Goal: Check status

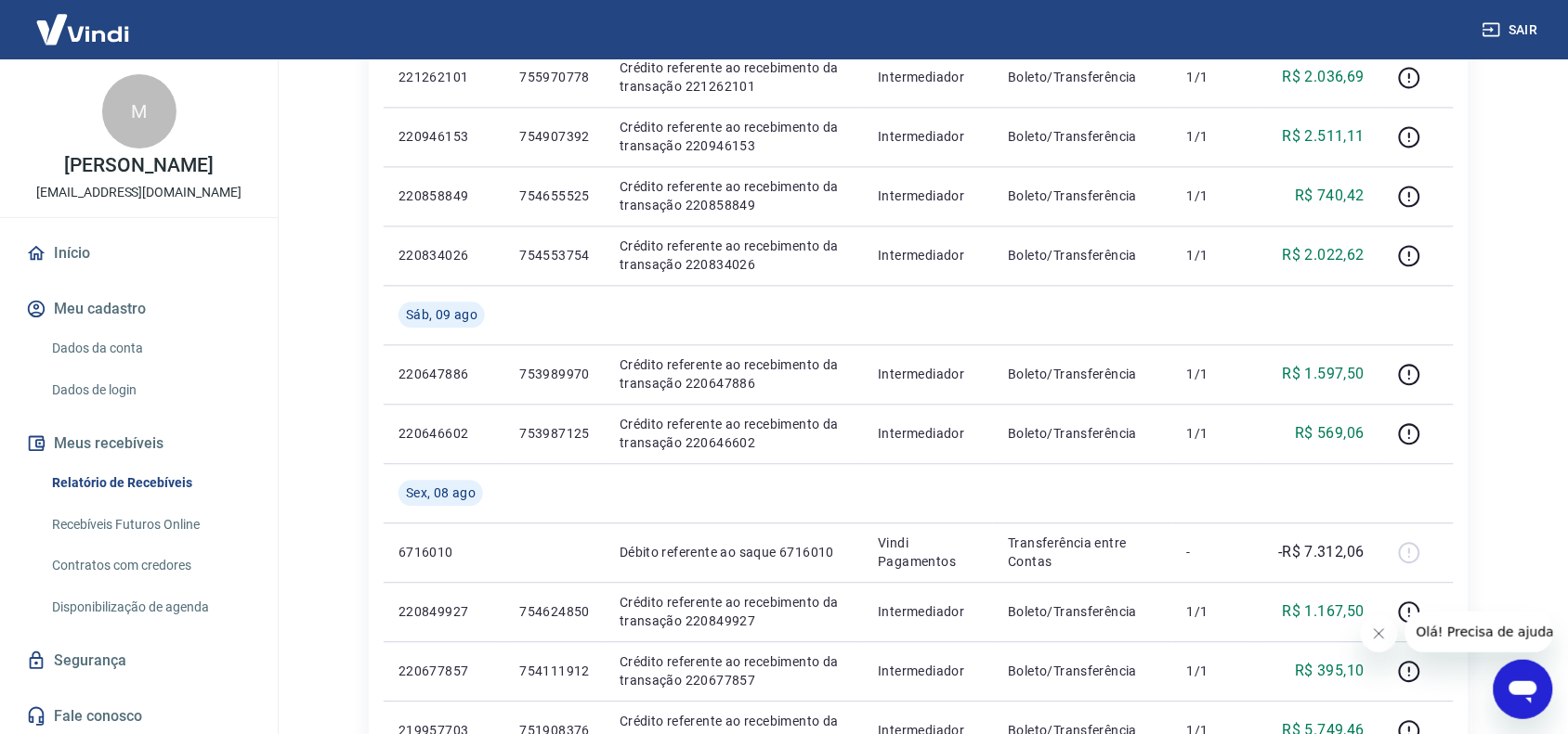
scroll to position [1555, 0]
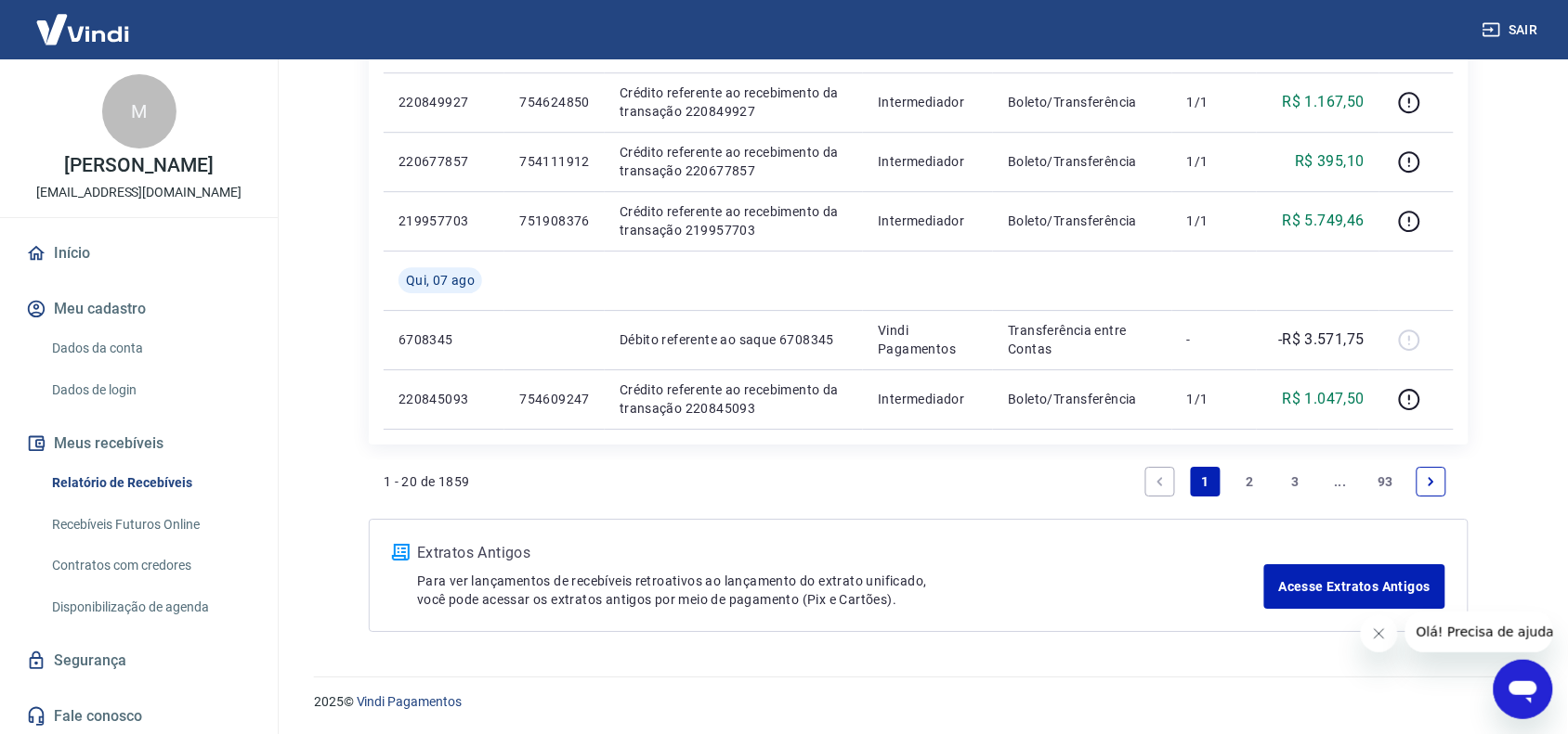
click at [1429, 481] on icon "Next page" at bounding box center [1432, 482] width 13 height 13
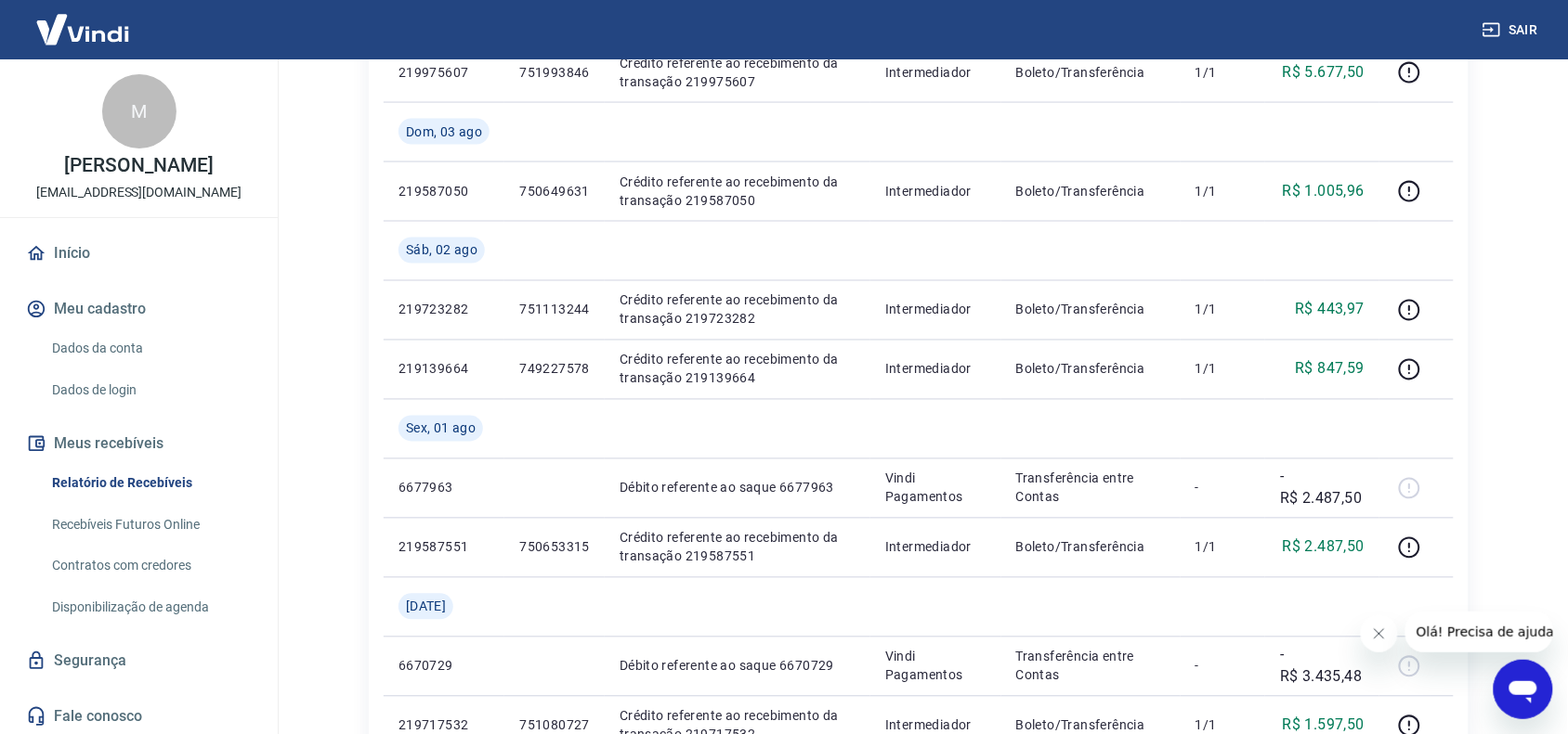
scroll to position [1555, 0]
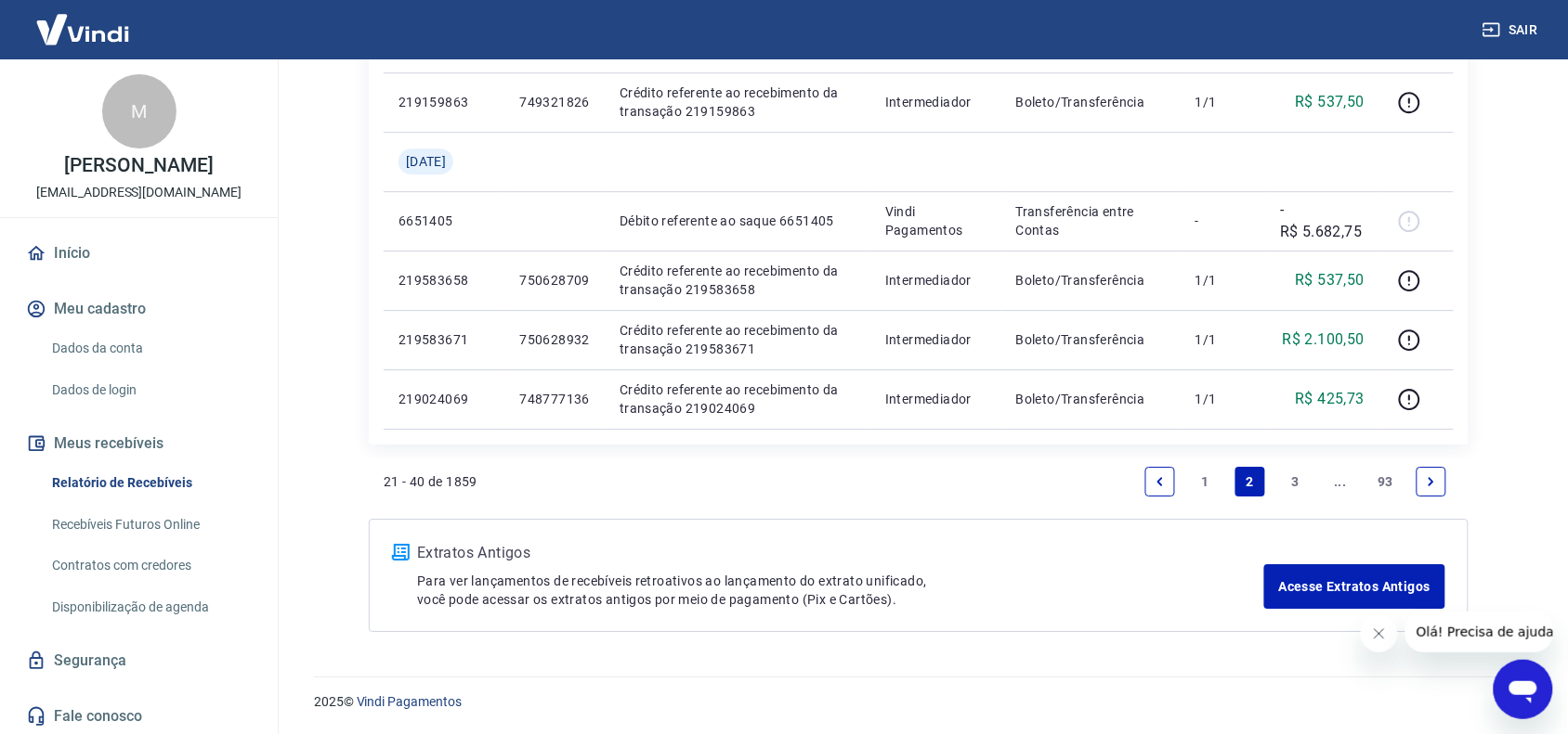
click at [1438, 481] on link "Next page" at bounding box center [1431, 481] width 29 height 29
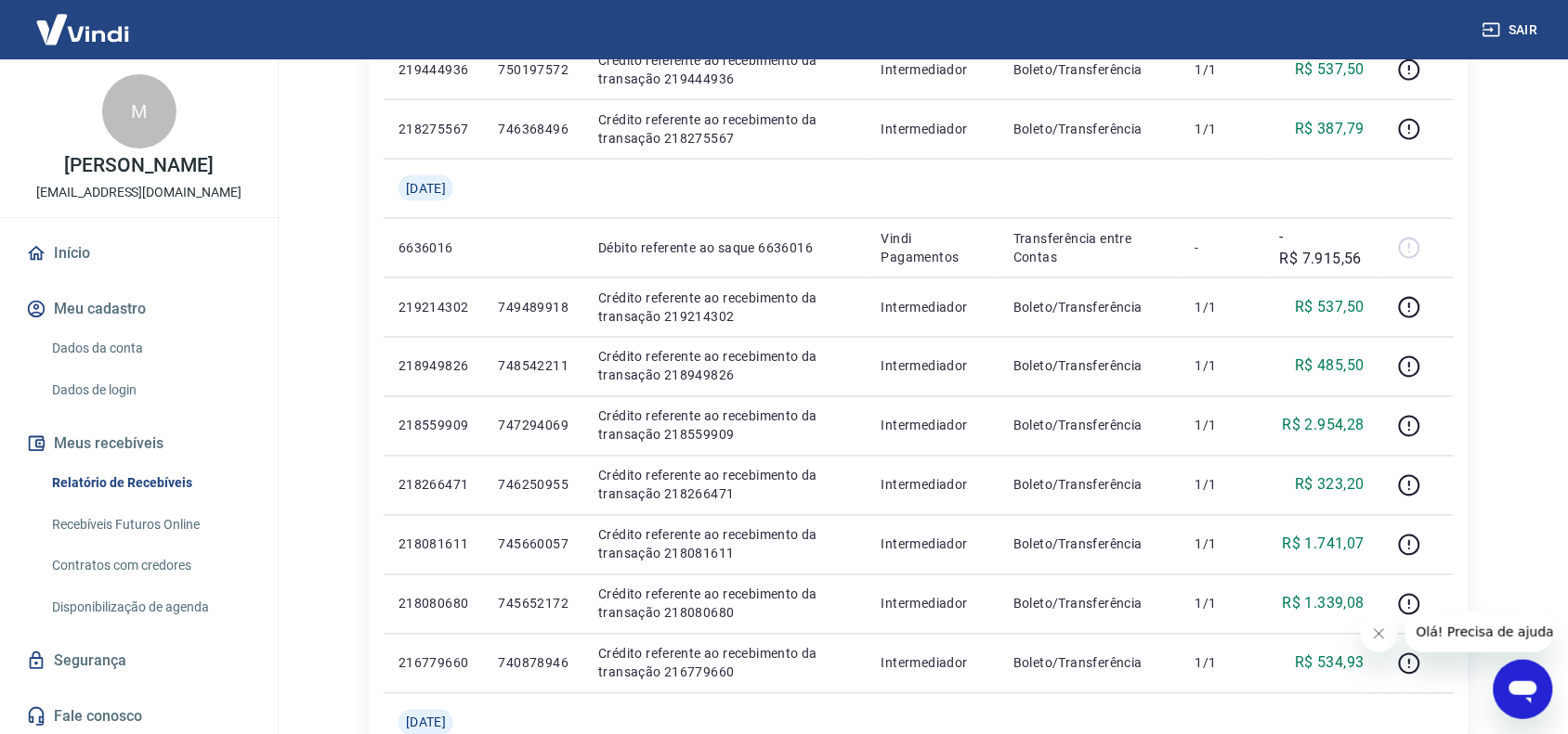
scroll to position [1495, 0]
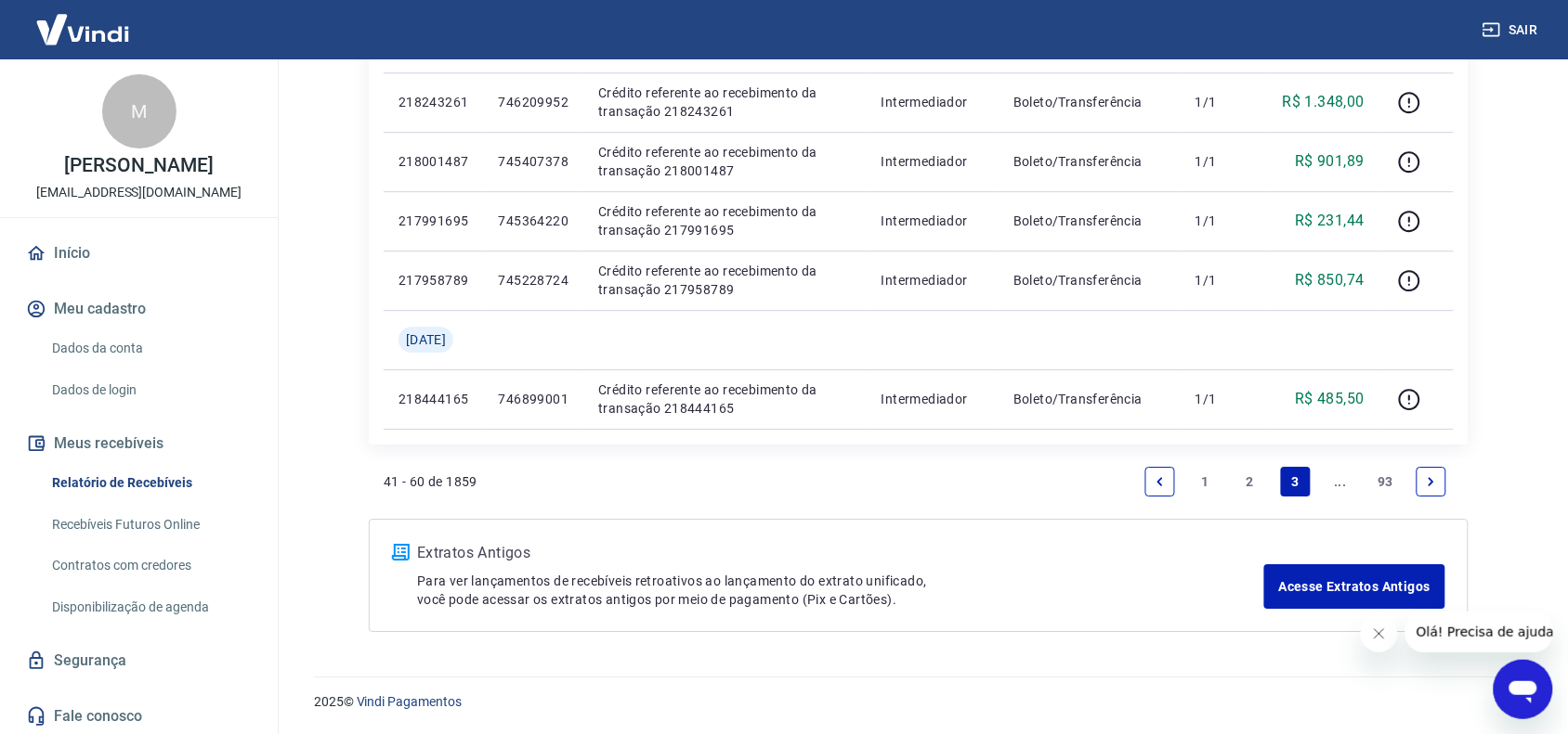
click at [1433, 475] on icon "Next page" at bounding box center [1432, 482] width 13 height 13
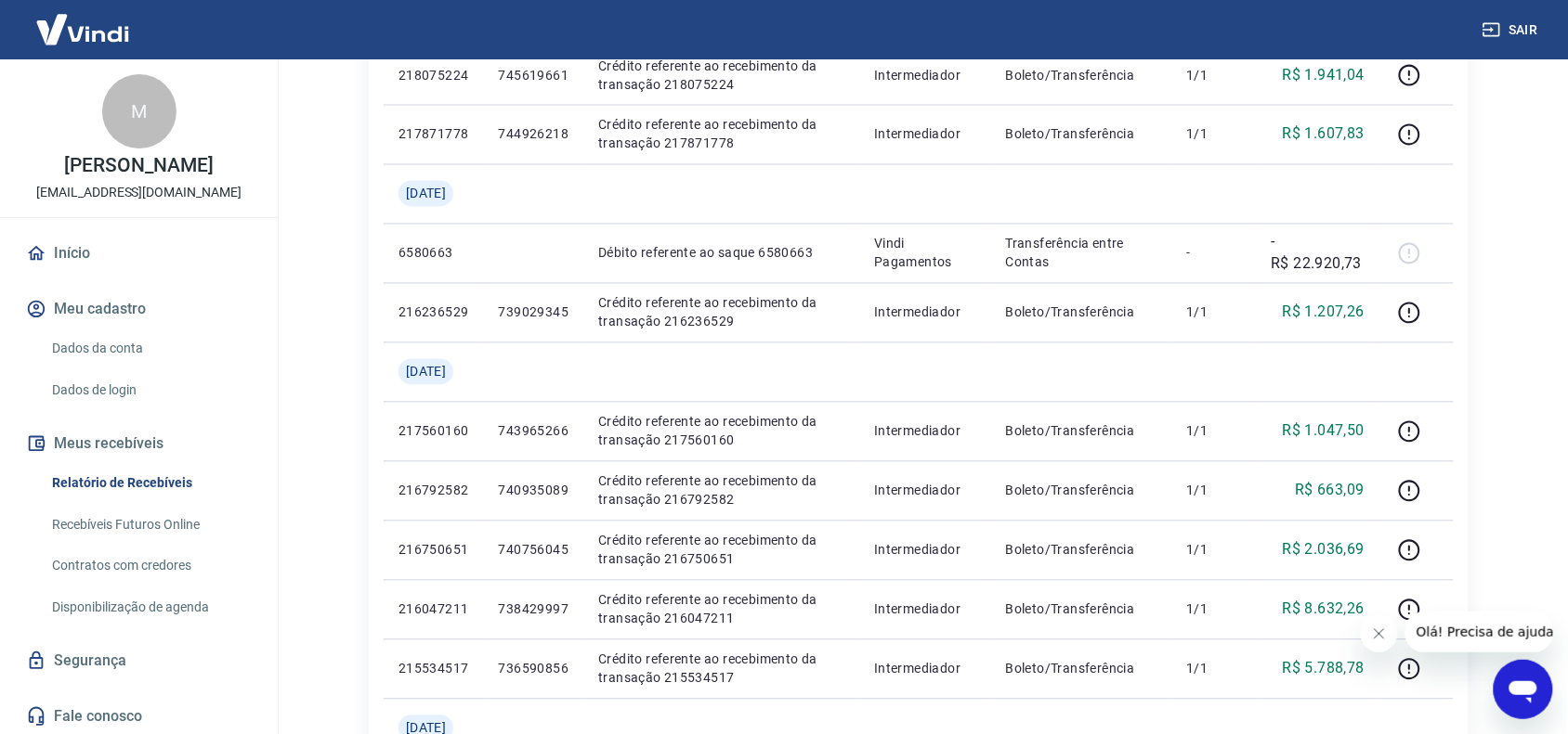
scroll to position [1555, 0]
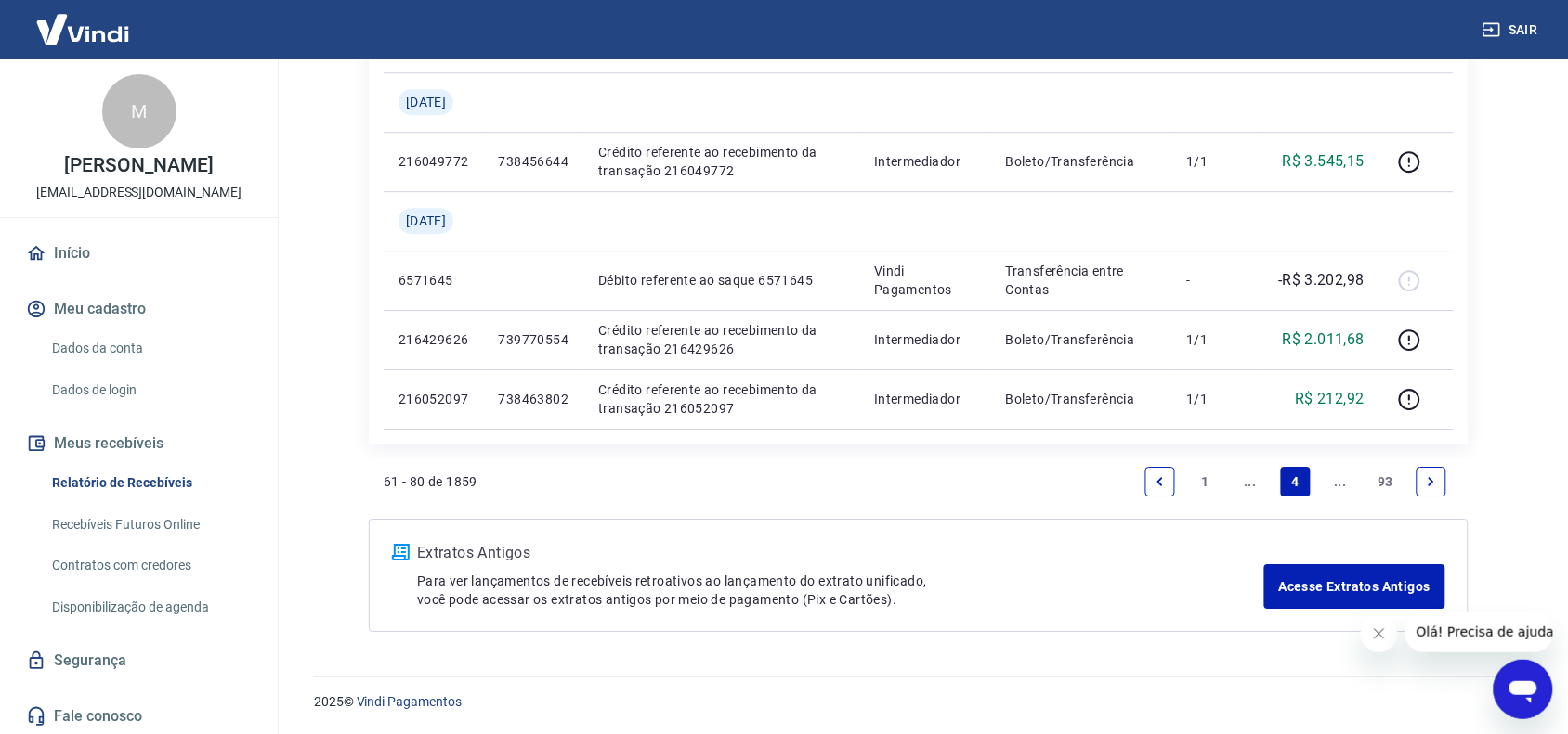
click at [1437, 484] on icon "Next page" at bounding box center [1432, 482] width 13 height 13
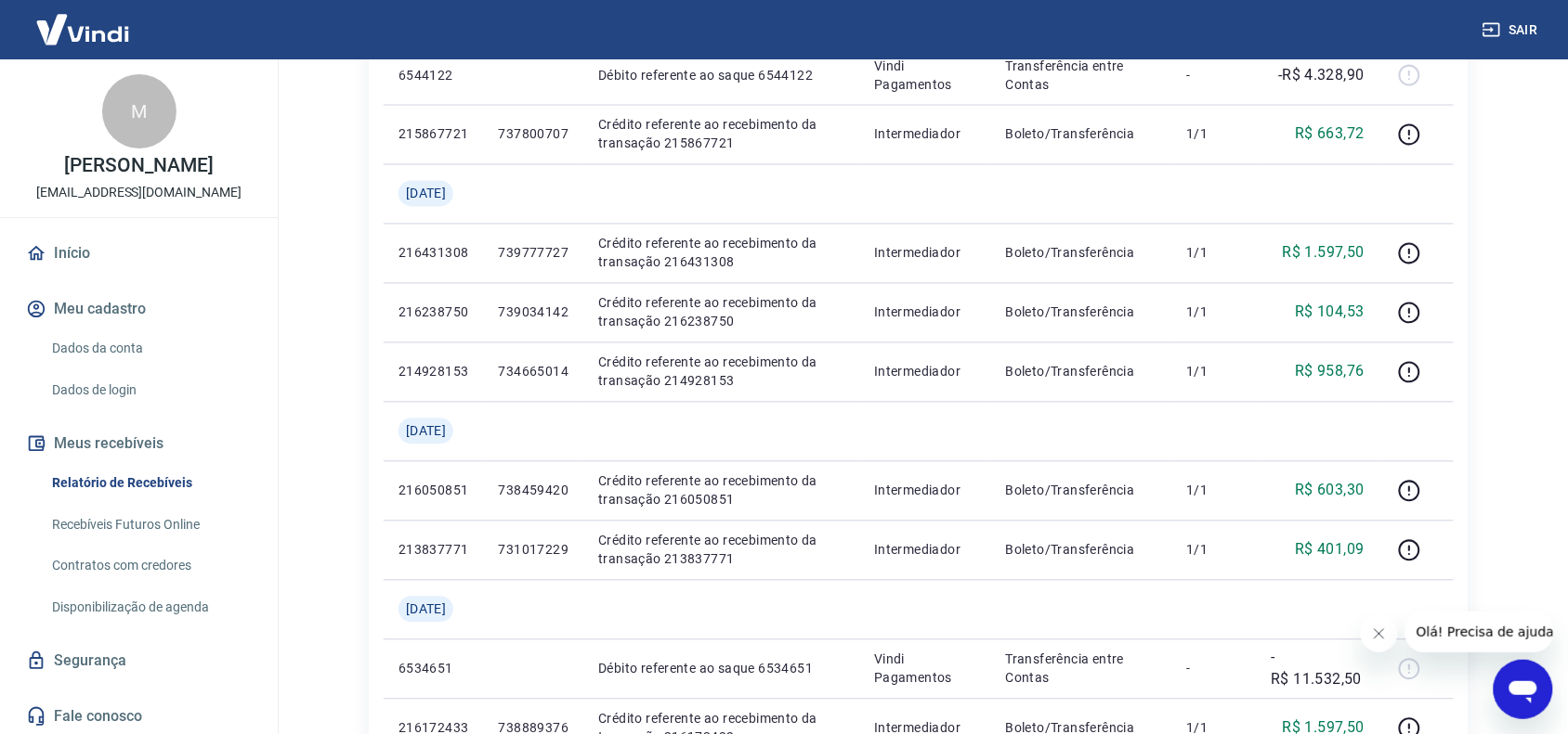
scroll to position [1555, 0]
